Goal: Task Accomplishment & Management: Complete application form

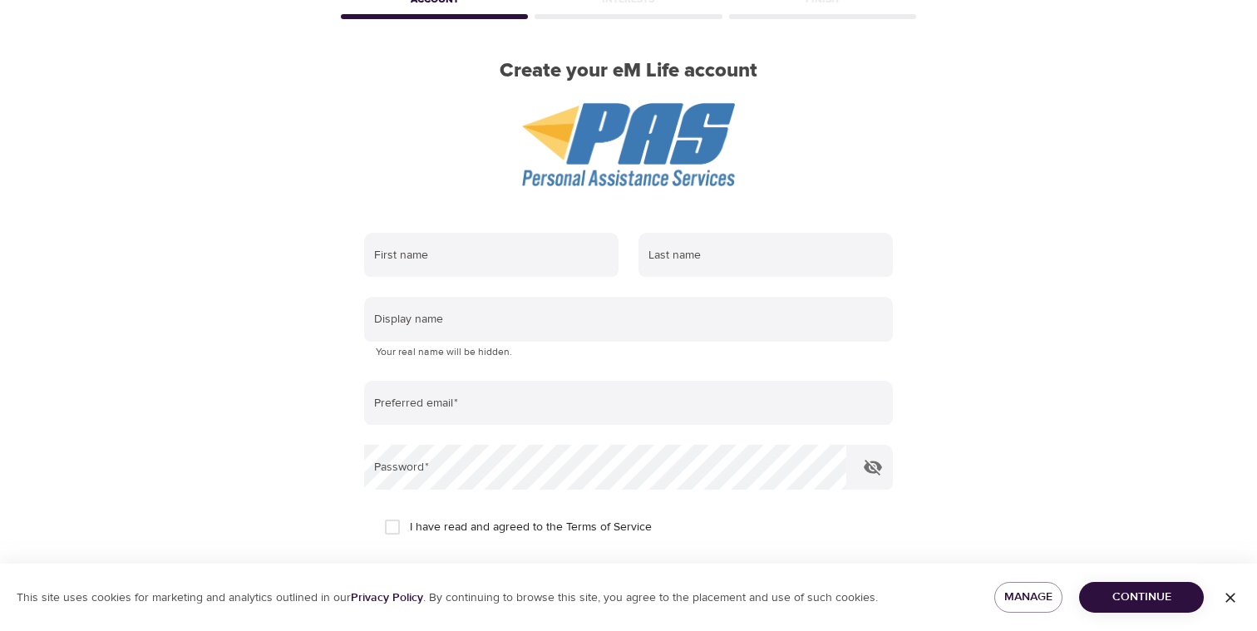
scroll to position [94, 0]
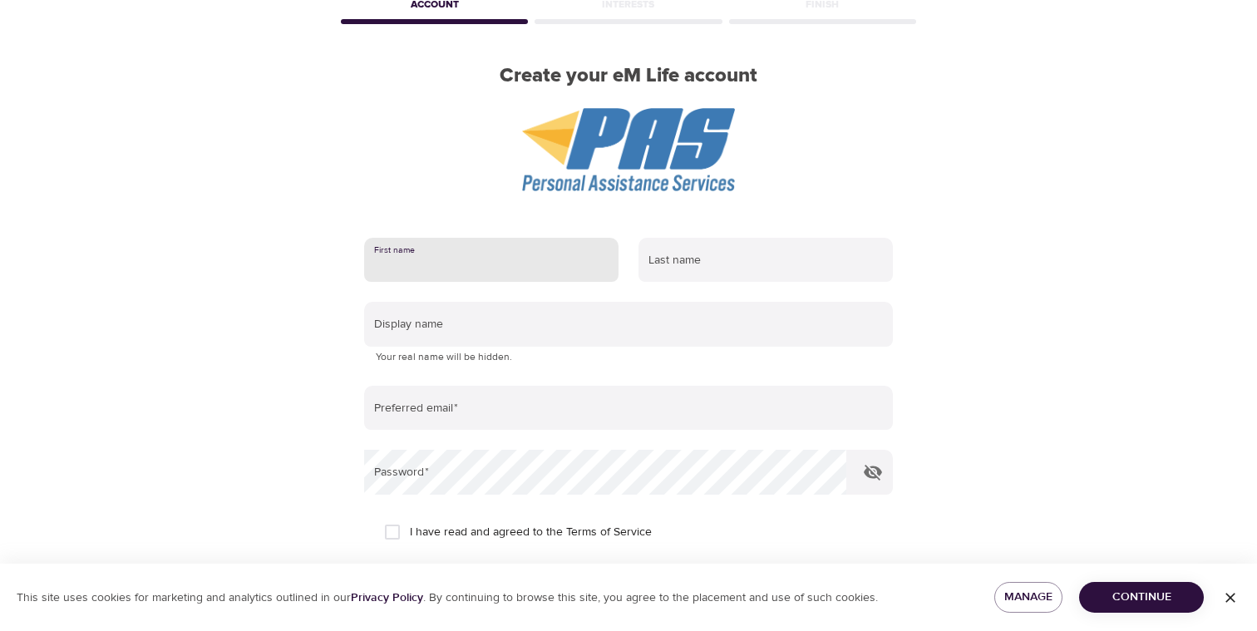
click at [512, 263] on input "text" at bounding box center [491, 260] width 254 height 45
type input "[PERSON_NAME]"
type input "Huck"
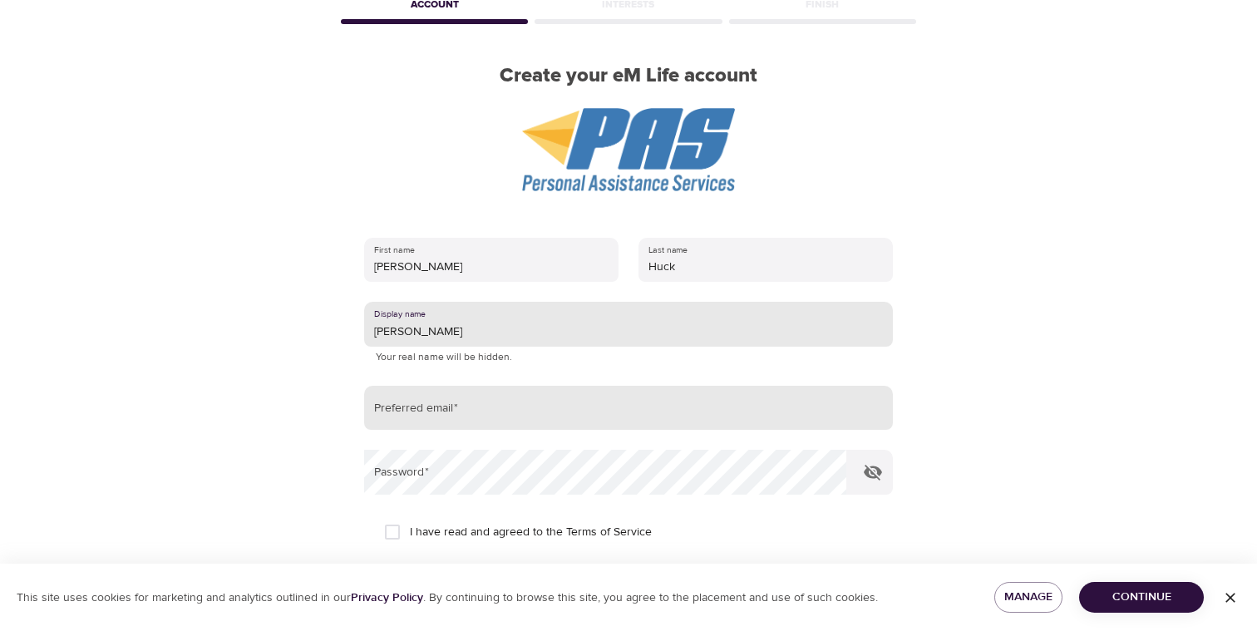
type input "[PERSON_NAME]"
click at [436, 420] on input "email" at bounding box center [628, 408] width 529 height 45
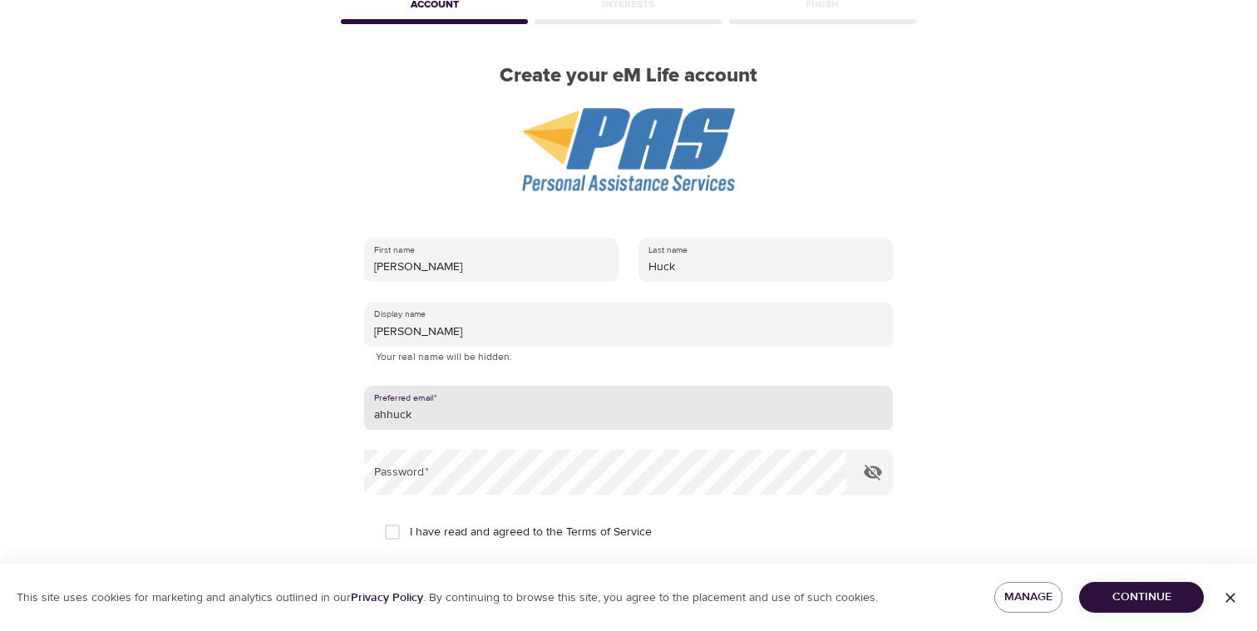
type input "[EMAIL_ADDRESS][DOMAIN_NAME]"
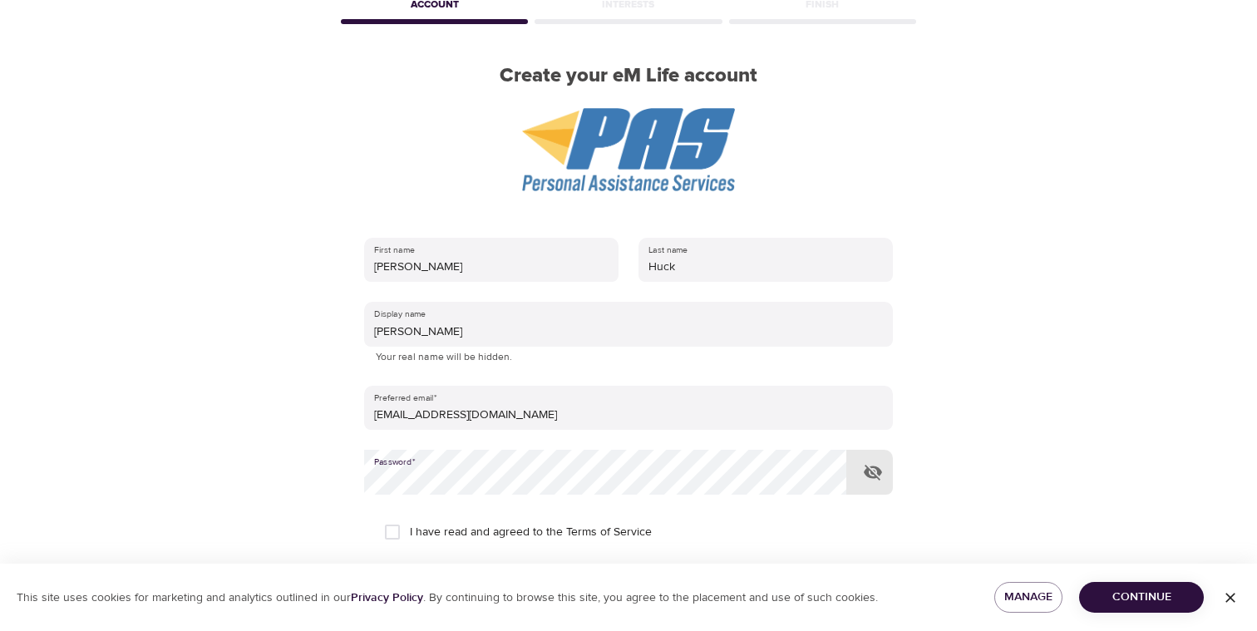
click at [393, 529] on input "I have read and agreed to the Terms of Service" at bounding box center [392, 532] width 35 height 35
checkbox input "true"
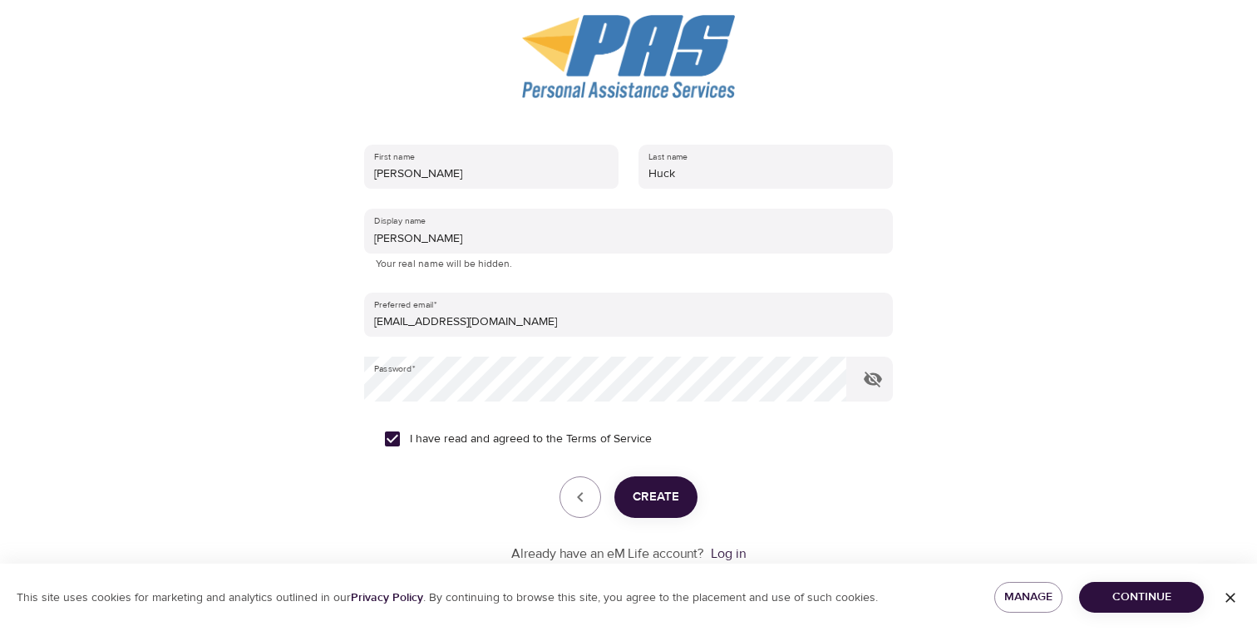
scroll to position [232, 0]
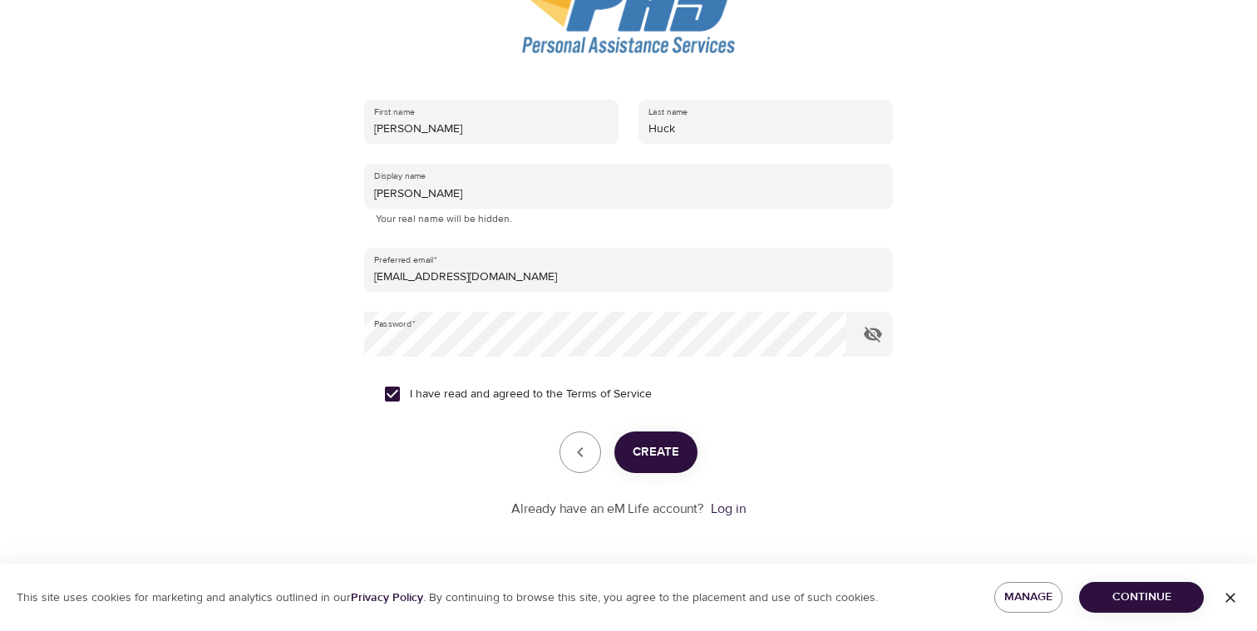
click at [674, 454] on span "Create" at bounding box center [656, 453] width 47 height 22
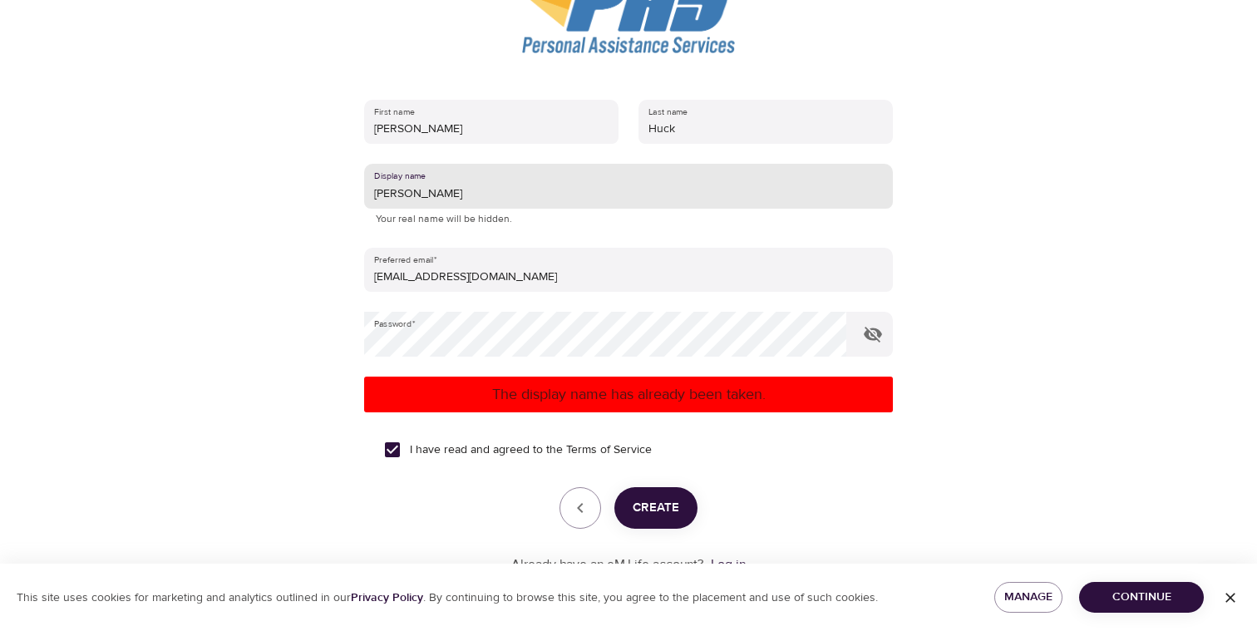
click at [446, 192] on input "[PERSON_NAME]" at bounding box center [628, 186] width 529 height 45
type input "[PERSON_NAME]"
click at [650, 500] on span "Create" at bounding box center [656, 508] width 47 height 22
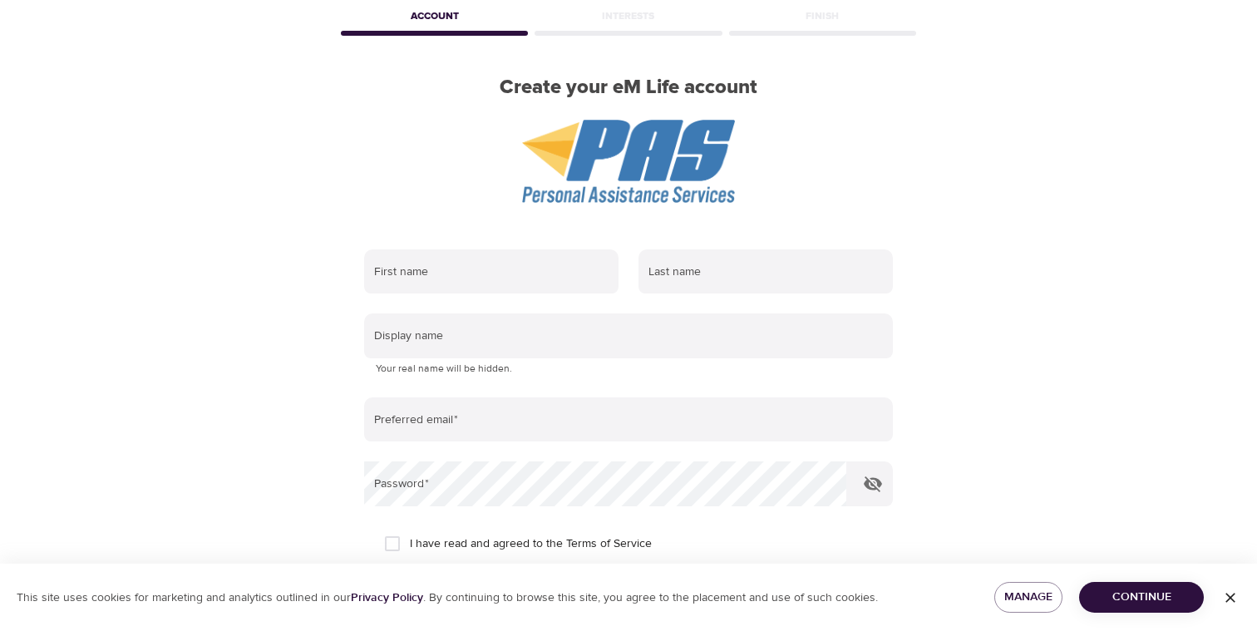
scroll to position [232, 0]
